Goal: Information Seeking & Learning: Learn about a topic

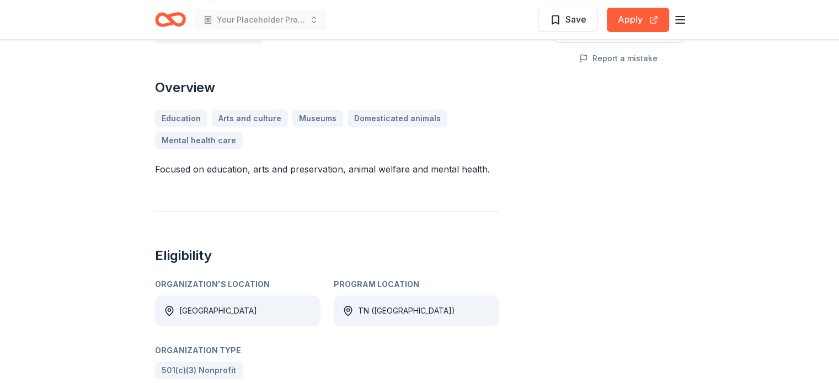
scroll to position [276, 0]
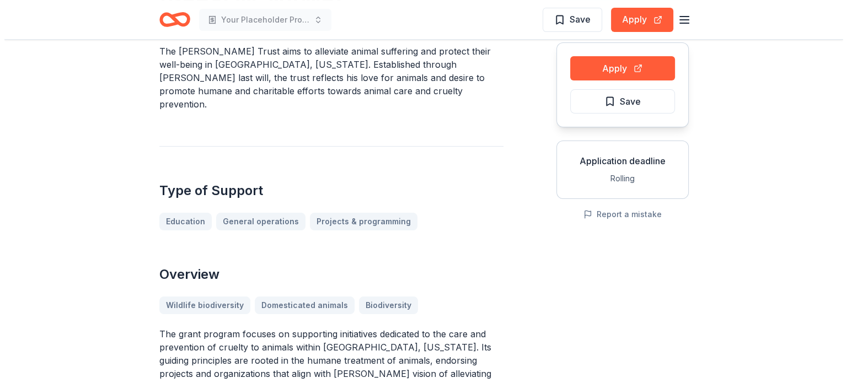
scroll to position [165, 0]
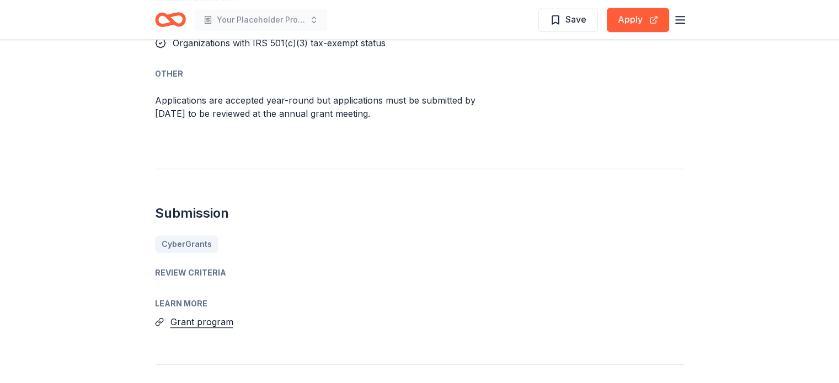
scroll to position [410, 0]
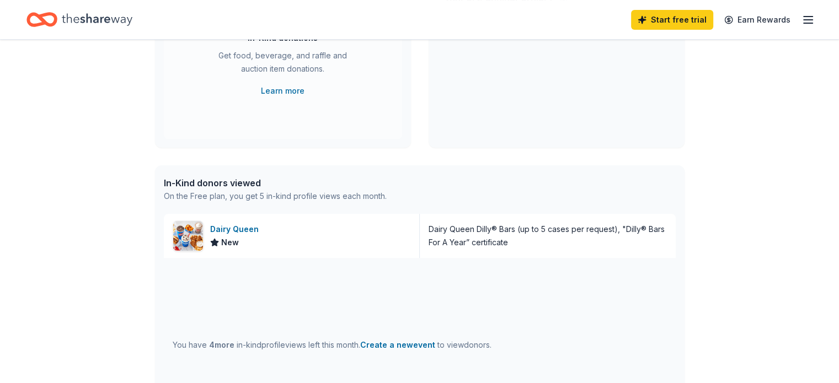
scroll to position [110, 0]
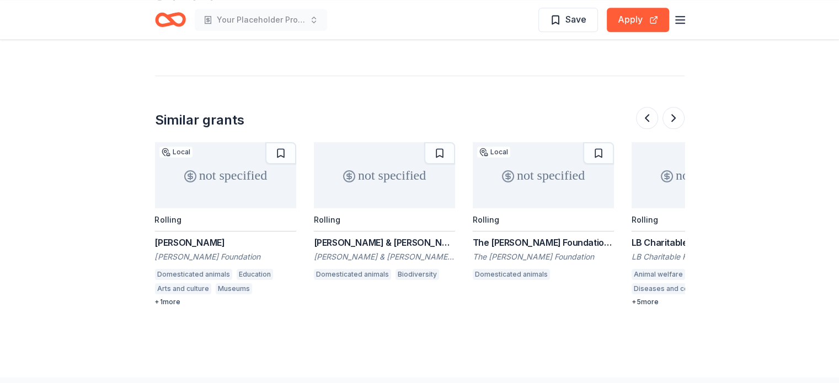
scroll to position [0, 953]
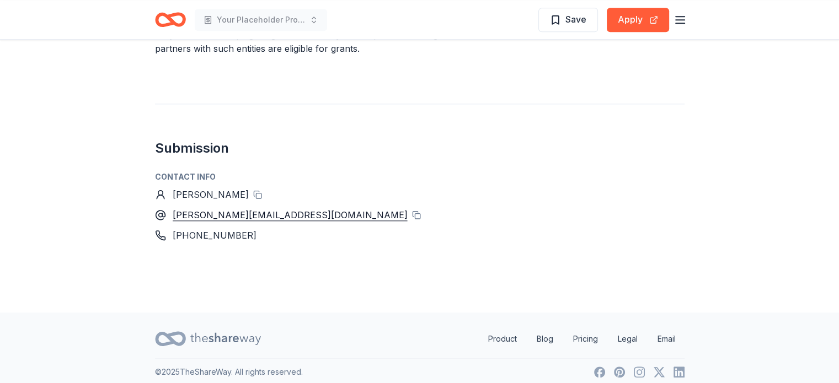
scroll to position [1189, 0]
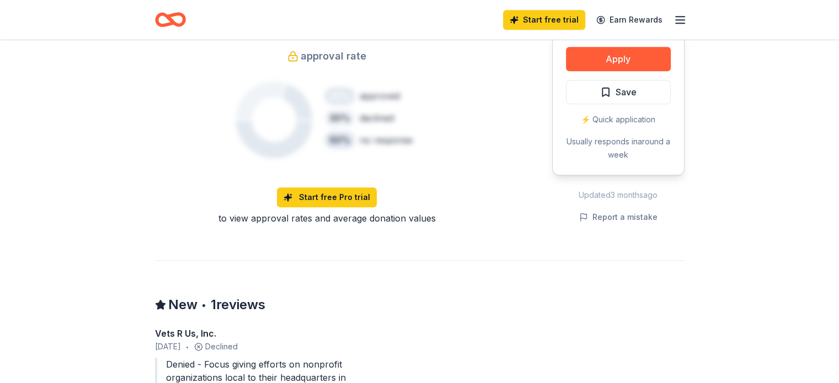
scroll to position [1047, 0]
